Goal: Task Accomplishment & Management: Manage account settings

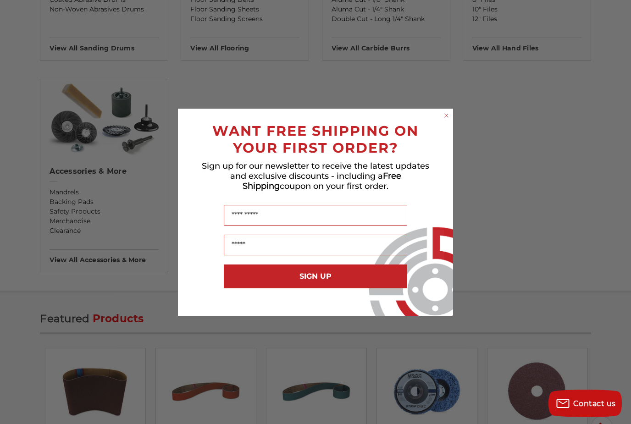
scroll to position [918, 0]
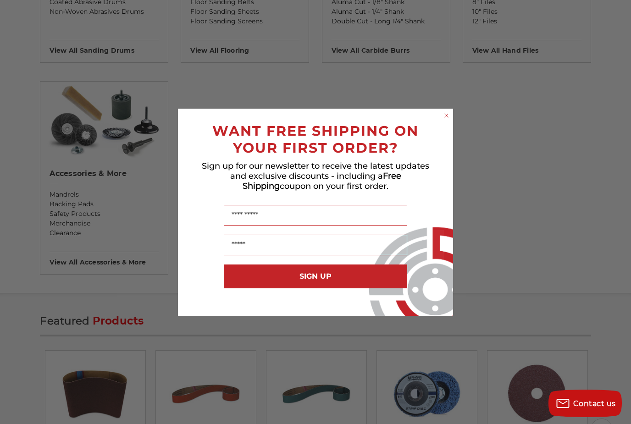
click at [445, 116] on circle "Close dialog" at bounding box center [446, 115] width 9 height 9
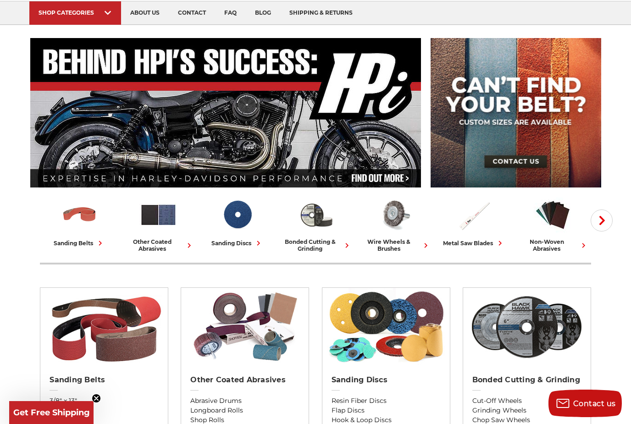
scroll to position [0, 0]
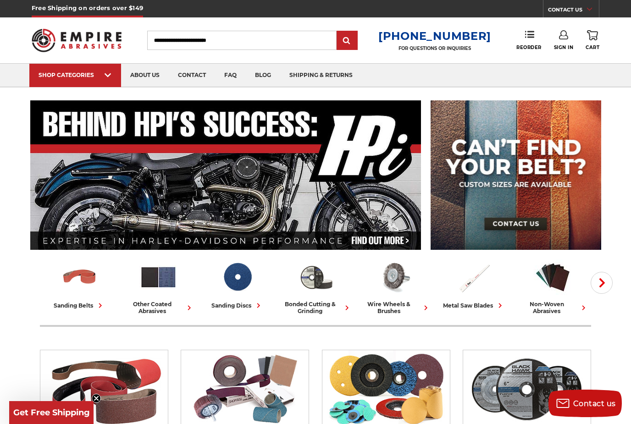
click at [564, 37] on icon at bounding box center [563, 34] width 9 height 9
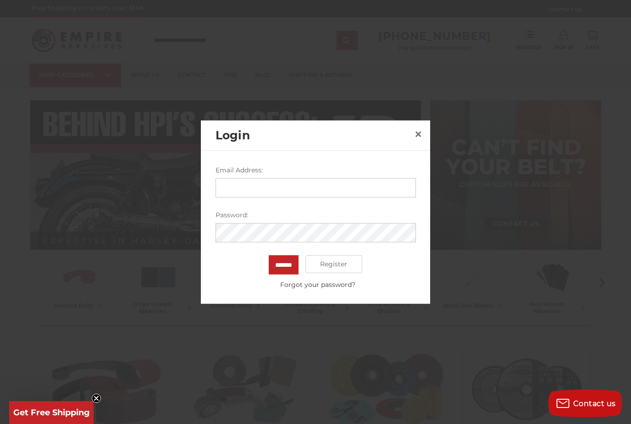
click at [354, 192] on input "Email Address:" at bounding box center [316, 187] width 200 height 19
click at [412, 135] on link "×" at bounding box center [418, 134] width 15 height 15
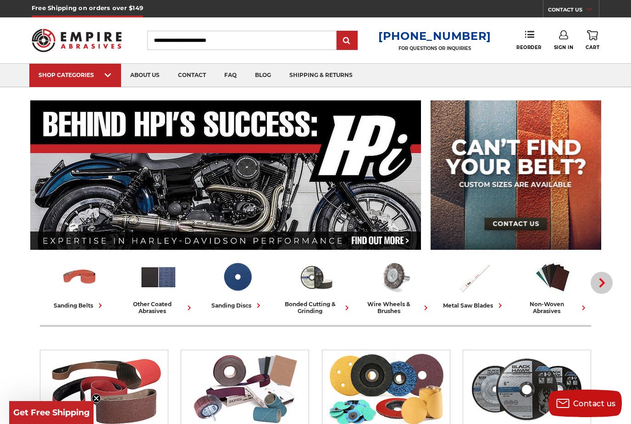
click at [598, 283] on icon "button" at bounding box center [601, 282] width 9 height 9
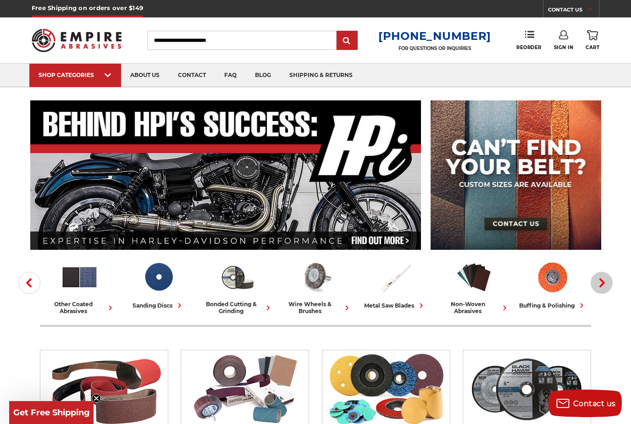
click at [601, 275] on button "Next" at bounding box center [602, 283] width 22 height 22
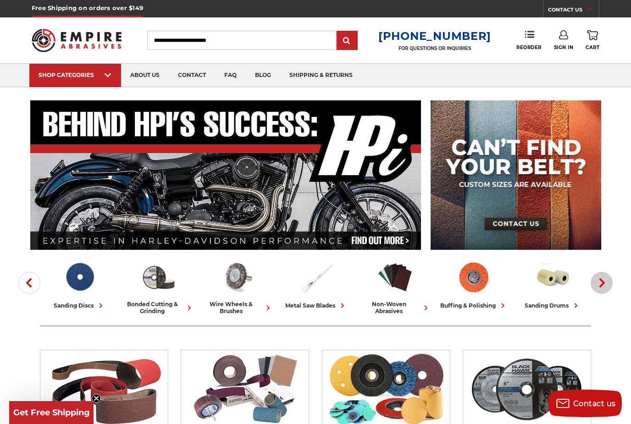
click at [605, 274] on button "Next" at bounding box center [602, 283] width 22 height 22
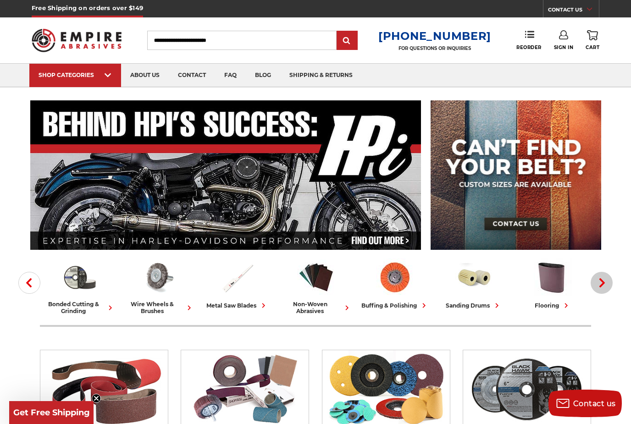
click at [603, 276] on button "Next" at bounding box center [602, 283] width 22 height 22
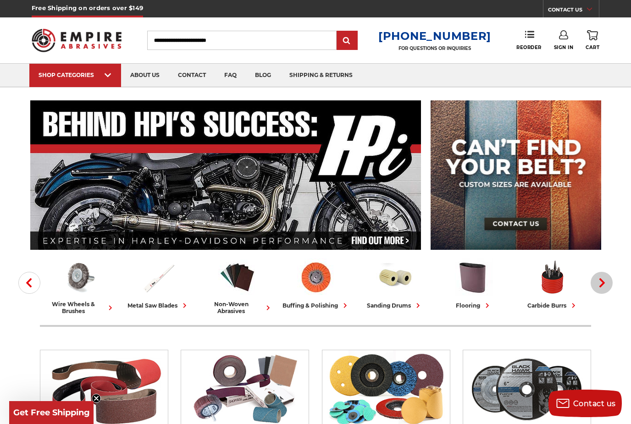
click at [603, 278] on icon "button" at bounding box center [601, 282] width 9 height 9
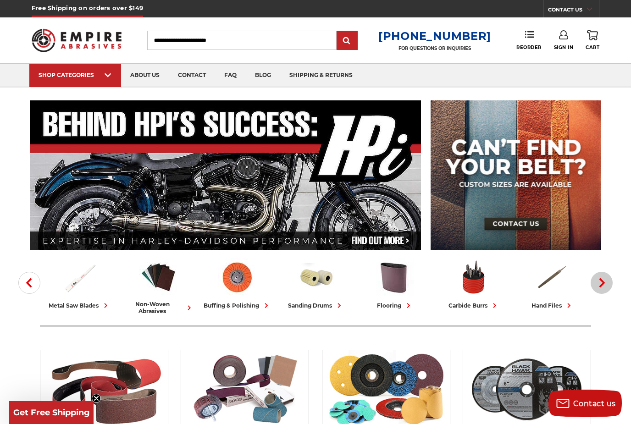
click at [603, 272] on button "Next" at bounding box center [602, 283] width 22 height 22
